Goal: Obtain resource: Download file/media

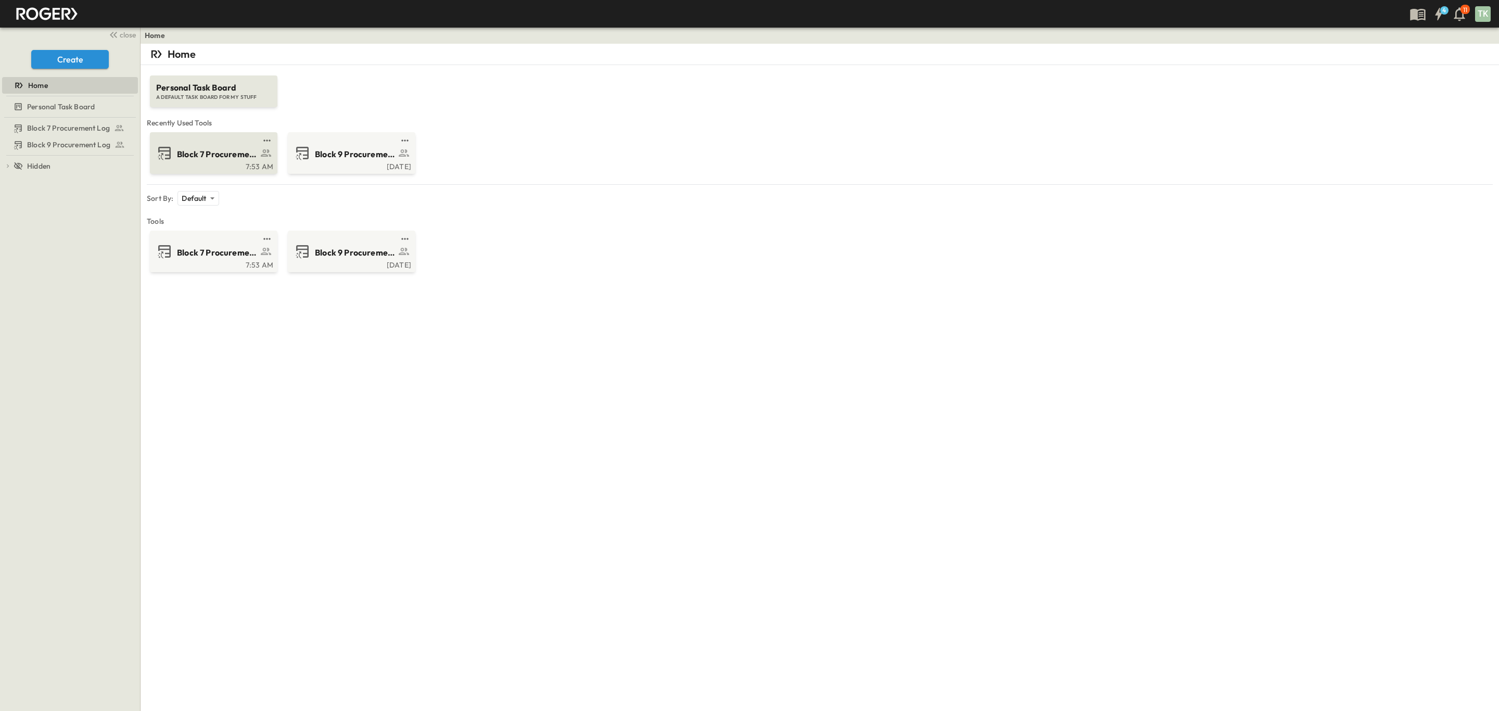
click at [225, 150] on span "Block 7 Procurement Log" at bounding box center [217, 154] width 81 height 12
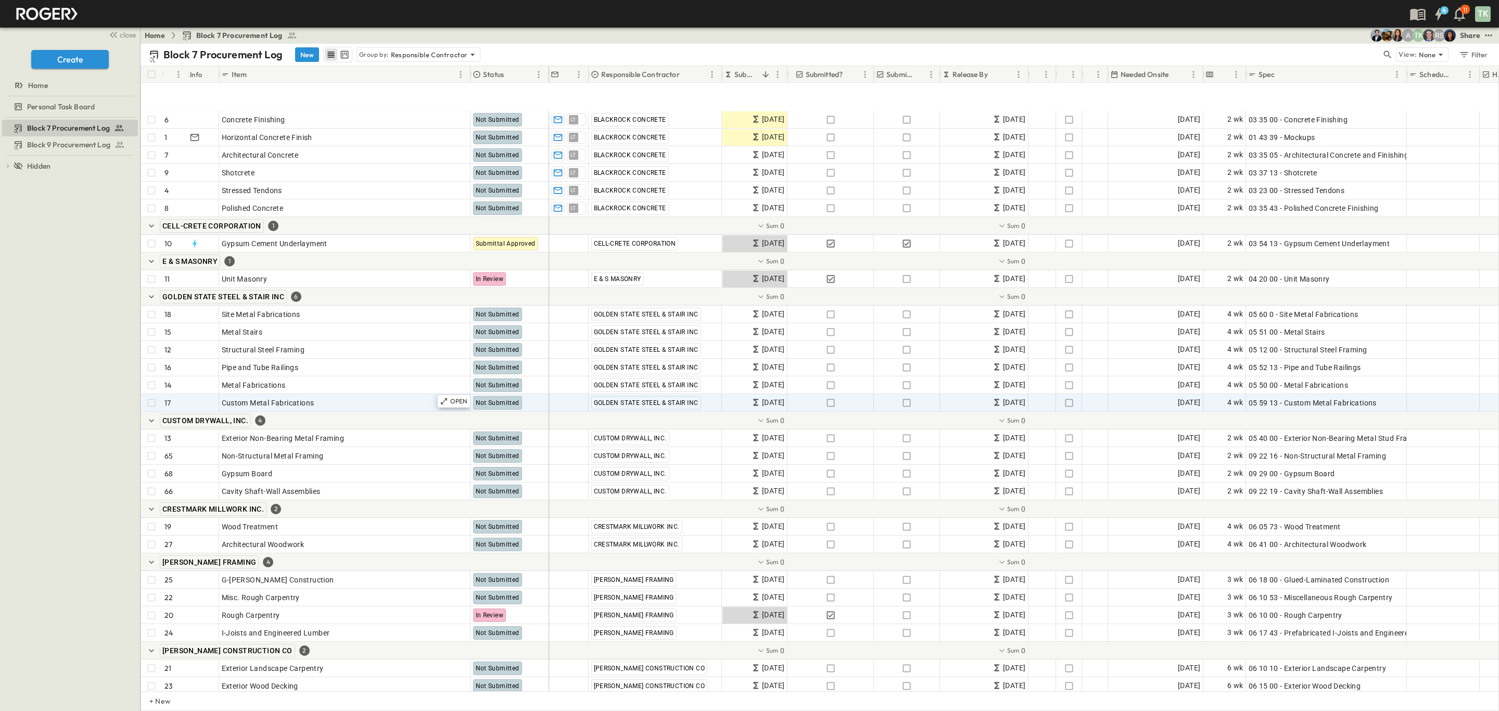
scroll to position [156, 0]
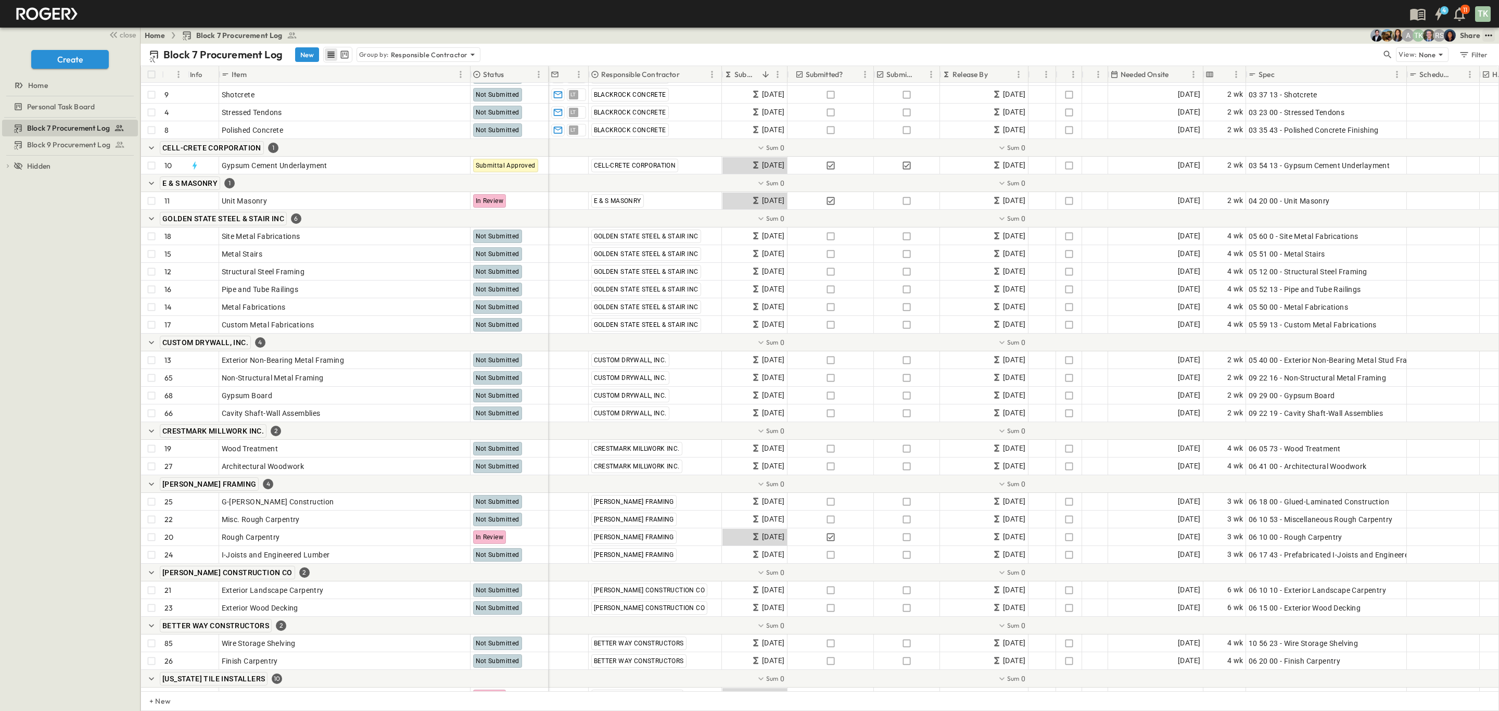
click at [1482, 38] on button "test" at bounding box center [1488, 35] width 12 height 12
click at [1381, 144] on span "PDF" at bounding box center [1386, 143] width 14 height 10
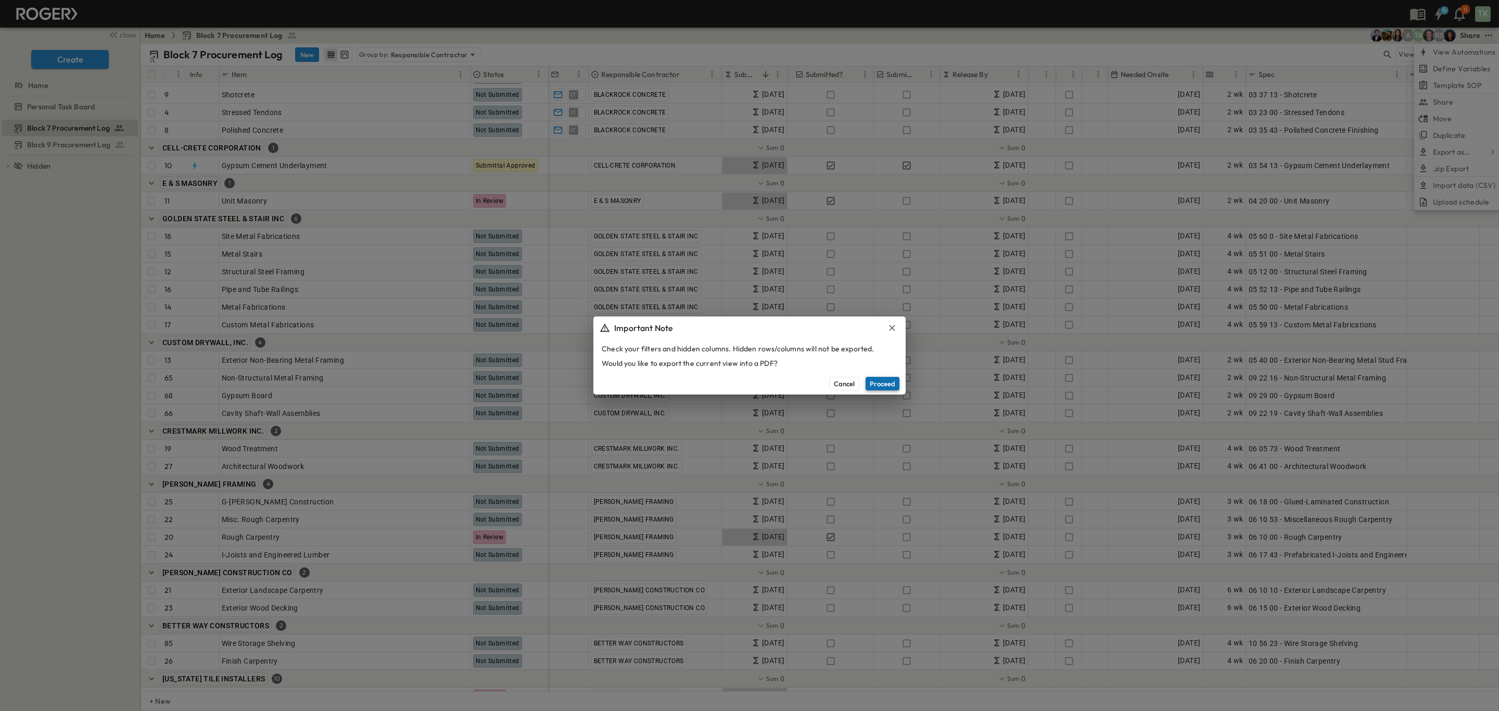
click at [881, 379] on button "Proceed" at bounding box center [883, 384] width 34 height 14
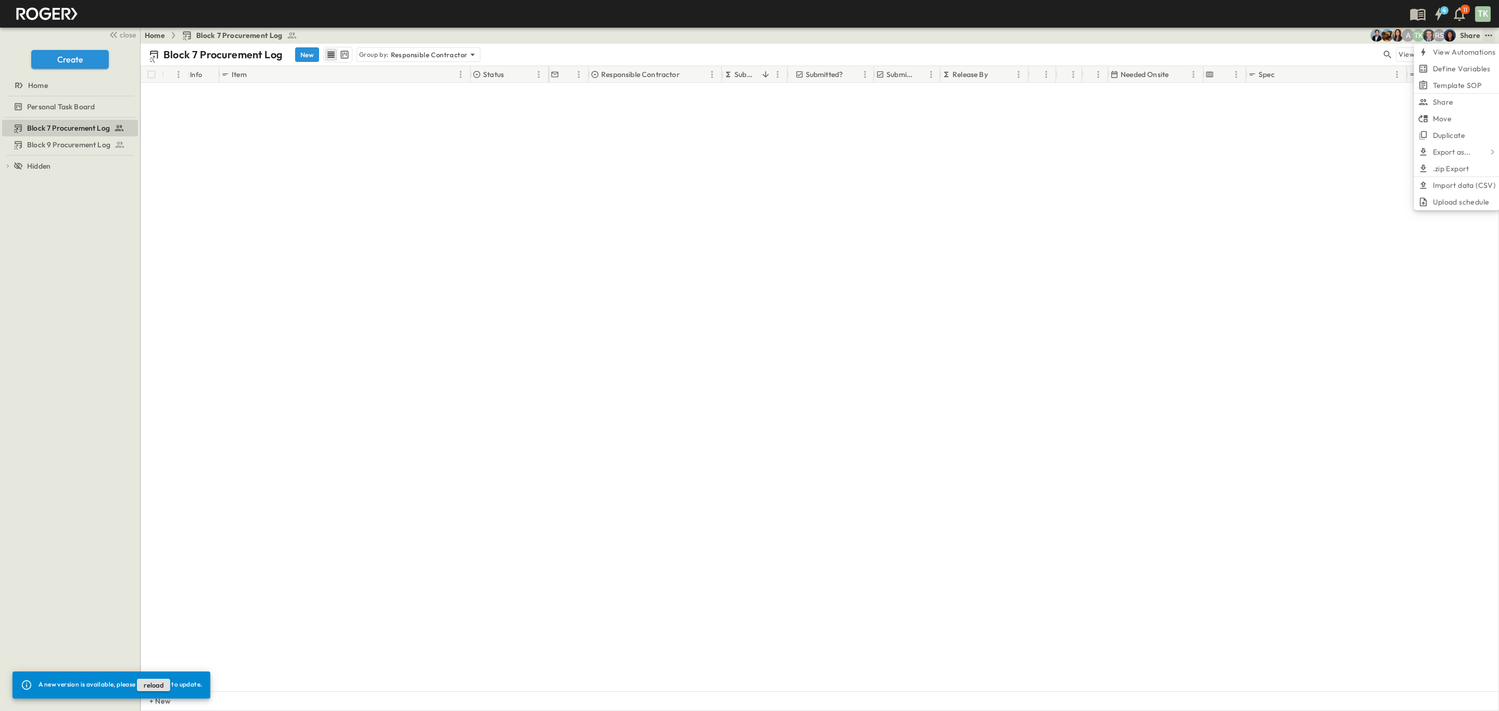
scroll to position [468, 0]
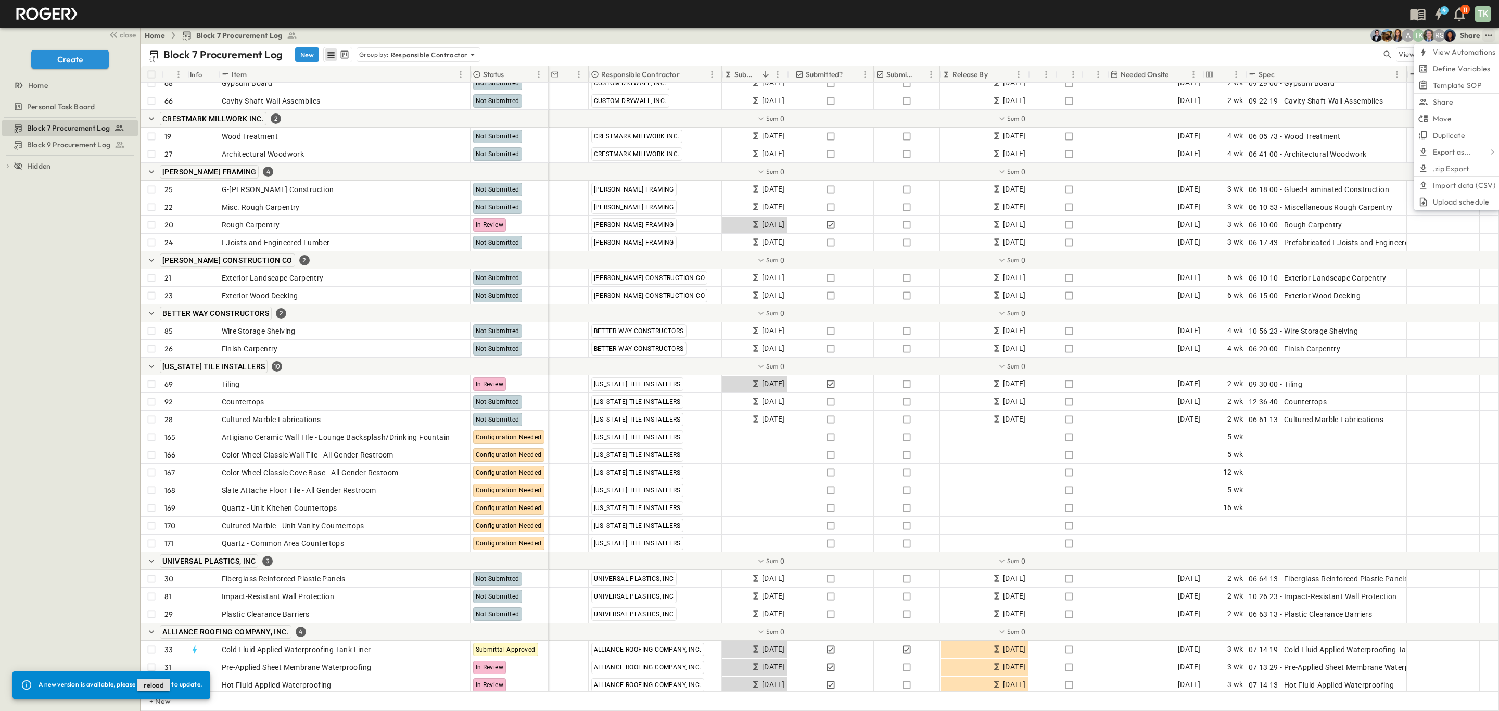
click at [448, 63] on div "Block 7 Procurement Log New Group by: Responsible Contractor View: None Filter" at bounding box center [820, 55] width 1358 height 22
click at [453, 54] on p "Responsible Contractor" at bounding box center [429, 54] width 77 height 10
click at [444, 67] on div "None" at bounding box center [418, 69] width 121 height 15
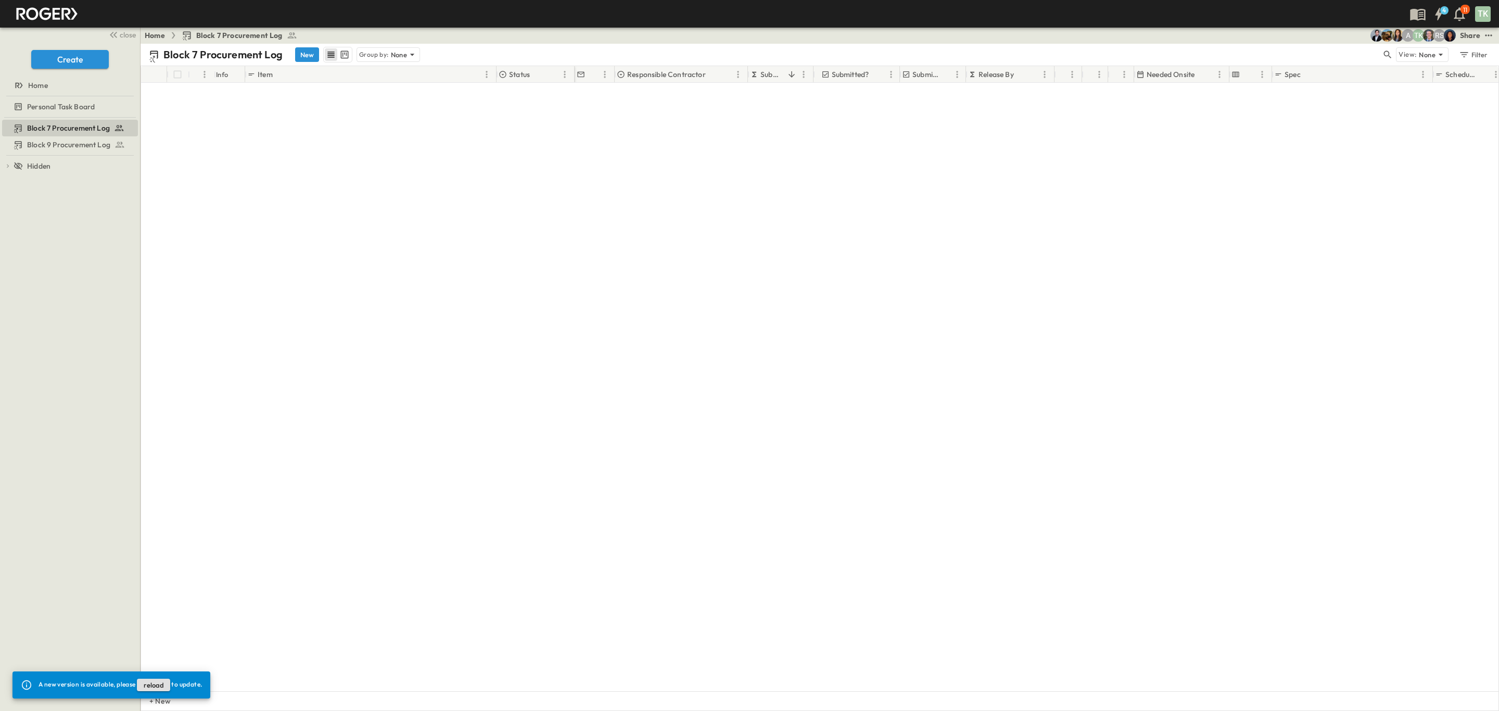
scroll to position [0, 0]
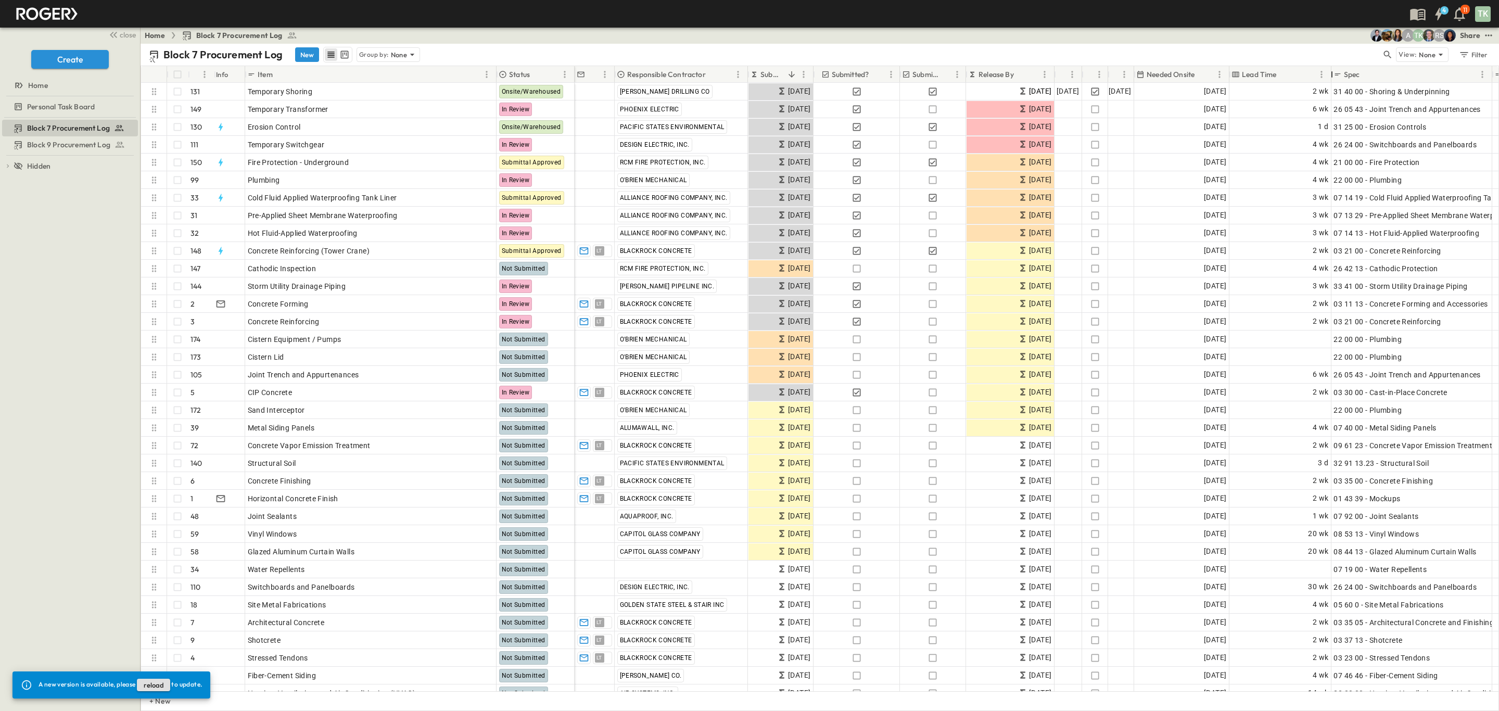
drag, startPoint x: 1275, startPoint y: 74, endPoint x: 1344, endPoint y: 68, distance: 70.0
click at [1337, 68] on div at bounding box center [1332, 74] width 10 height 29
click at [1282, 75] on icon "Sort" at bounding box center [1284, 74] width 9 height 9
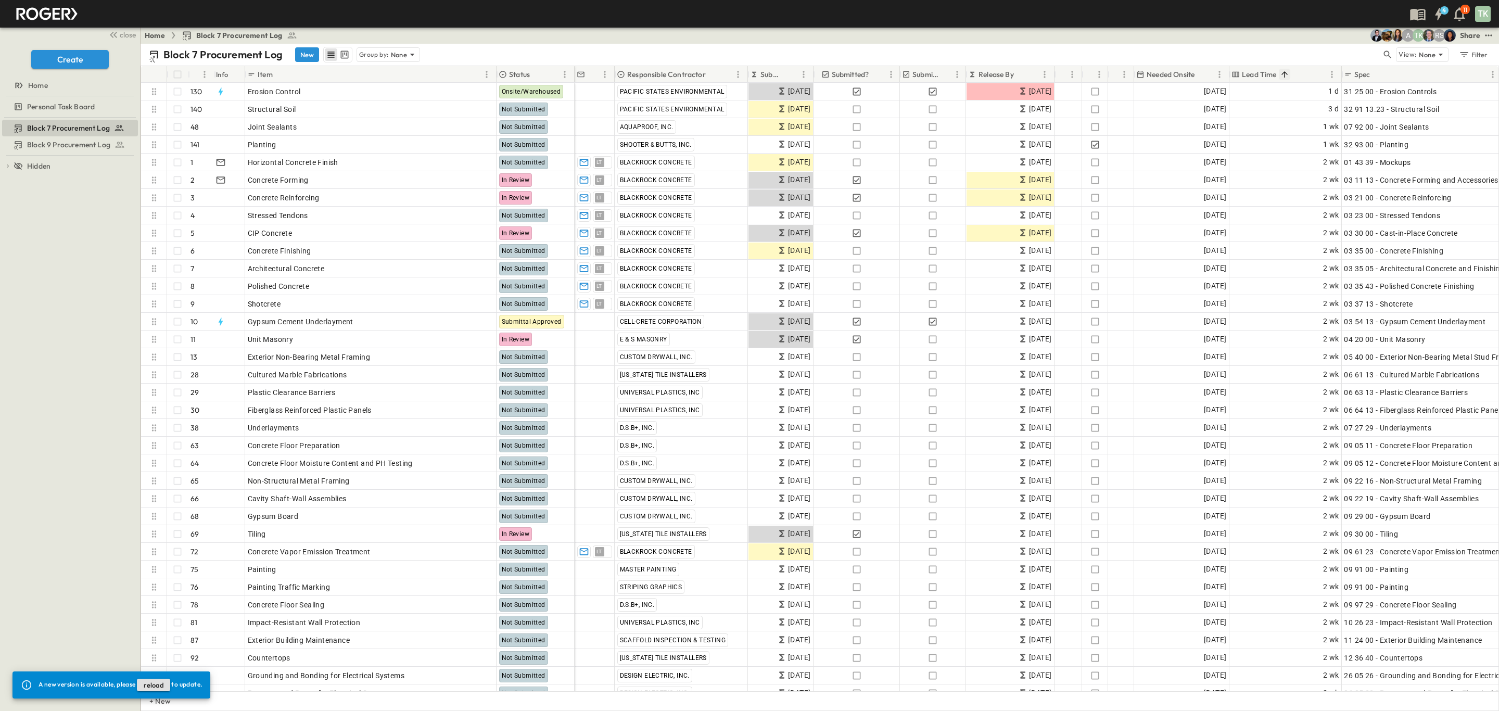
click at [1282, 75] on icon "Sort" at bounding box center [1284, 74] width 9 height 9
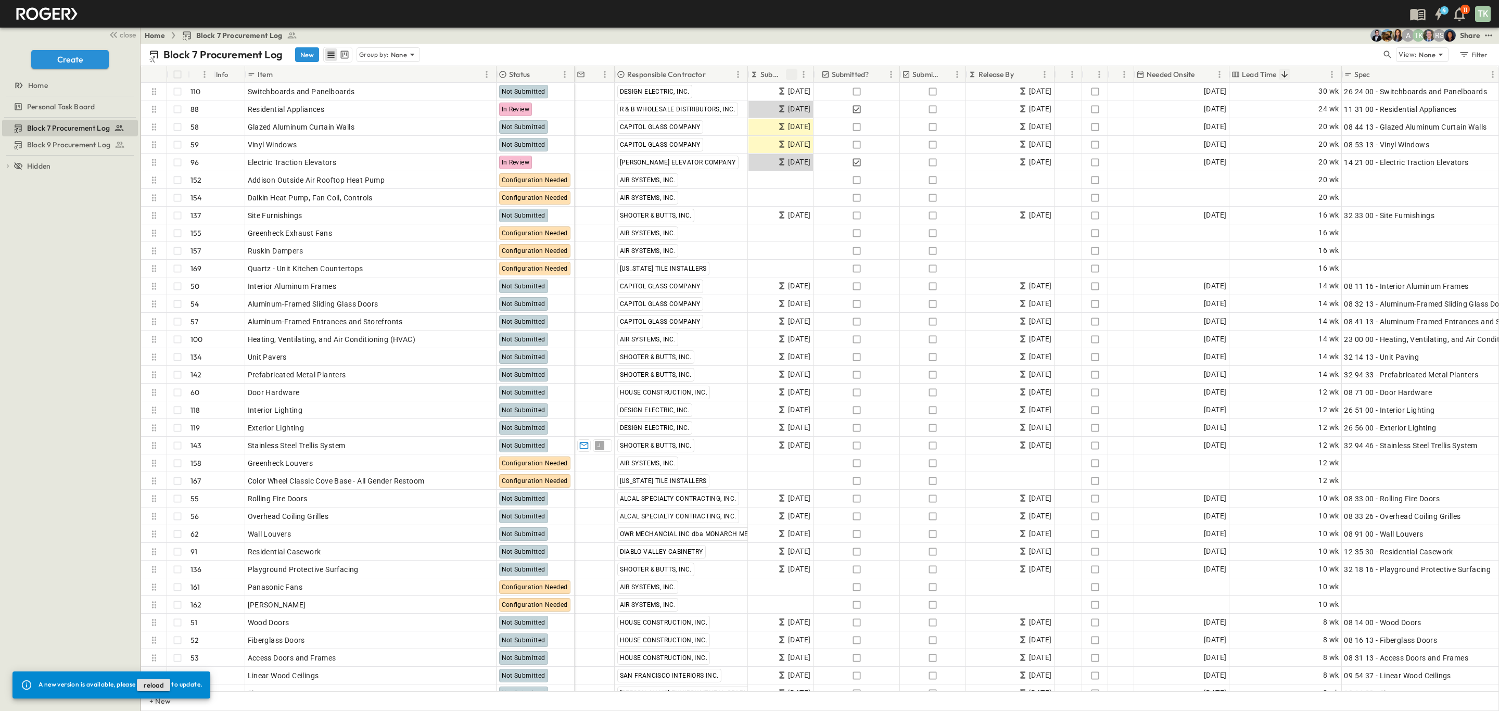
click at [795, 75] on icon "Sort" at bounding box center [791, 74] width 9 height 9
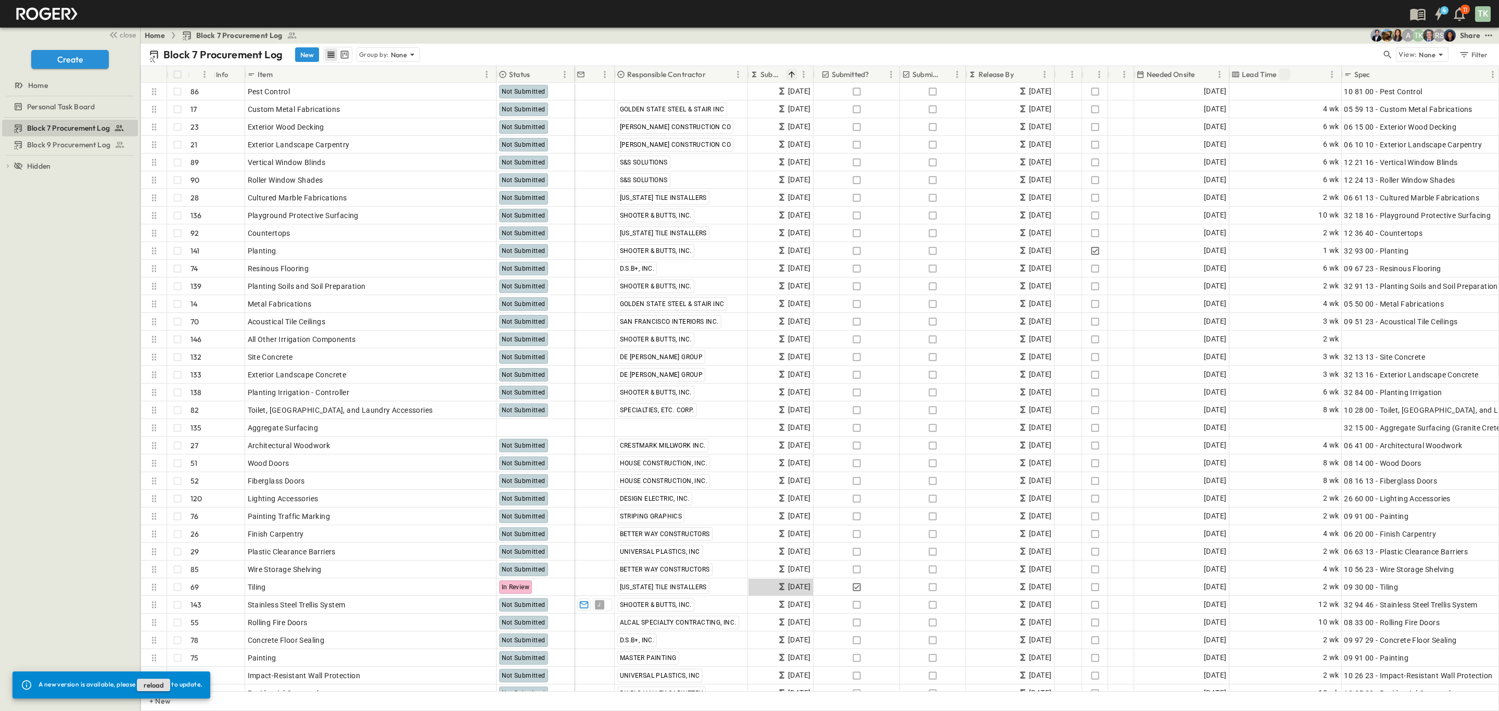
click at [795, 75] on icon "Sort" at bounding box center [791, 74] width 9 height 9
